Goal: Find specific page/section: Find specific page/section

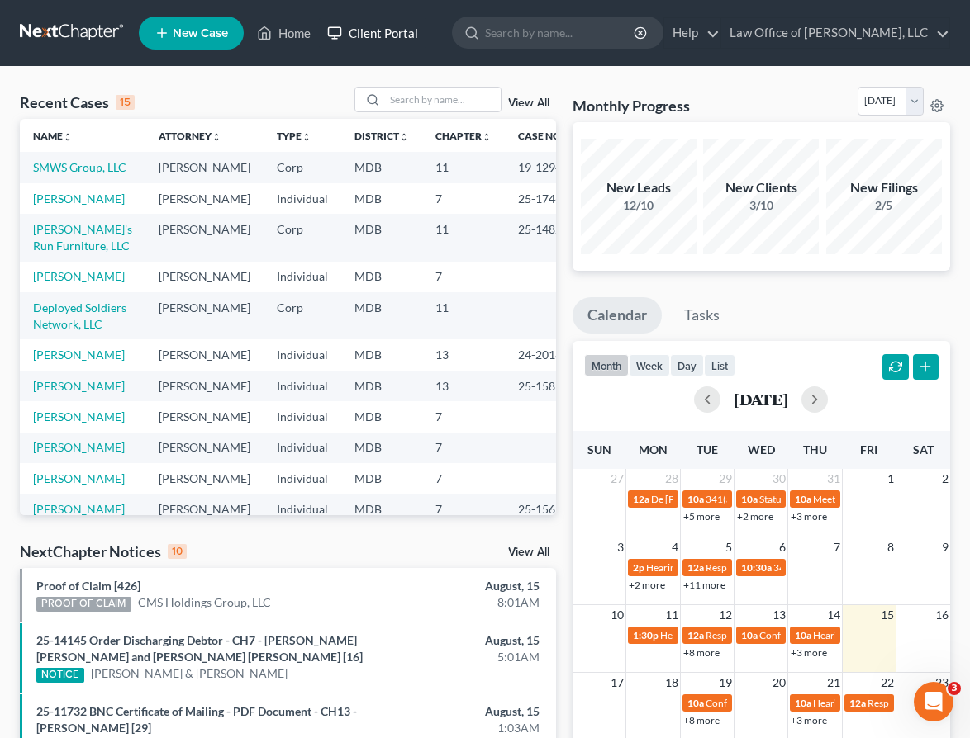
click at [362, 33] on link "Client Portal" at bounding box center [372, 33] width 107 height 30
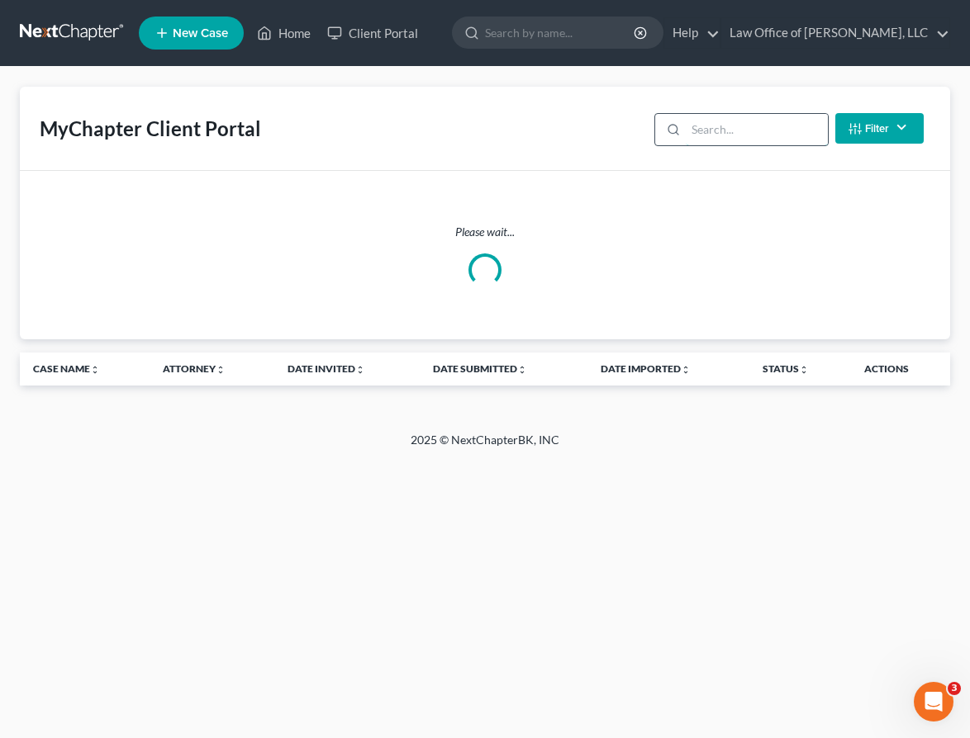
click at [749, 135] on input "search" at bounding box center [756, 129] width 141 height 31
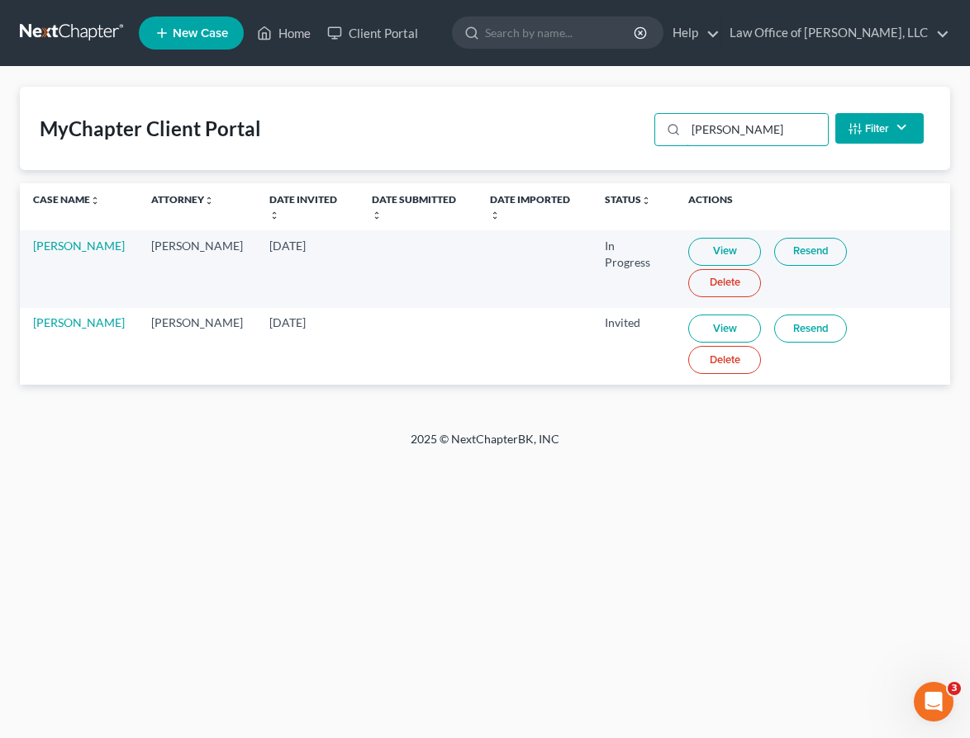
type input "TREVOR"
click at [718, 315] on link "View" at bounding box center [724, 329] width 73 height 28
